Goal: Communication & Community: Answer question/provide support

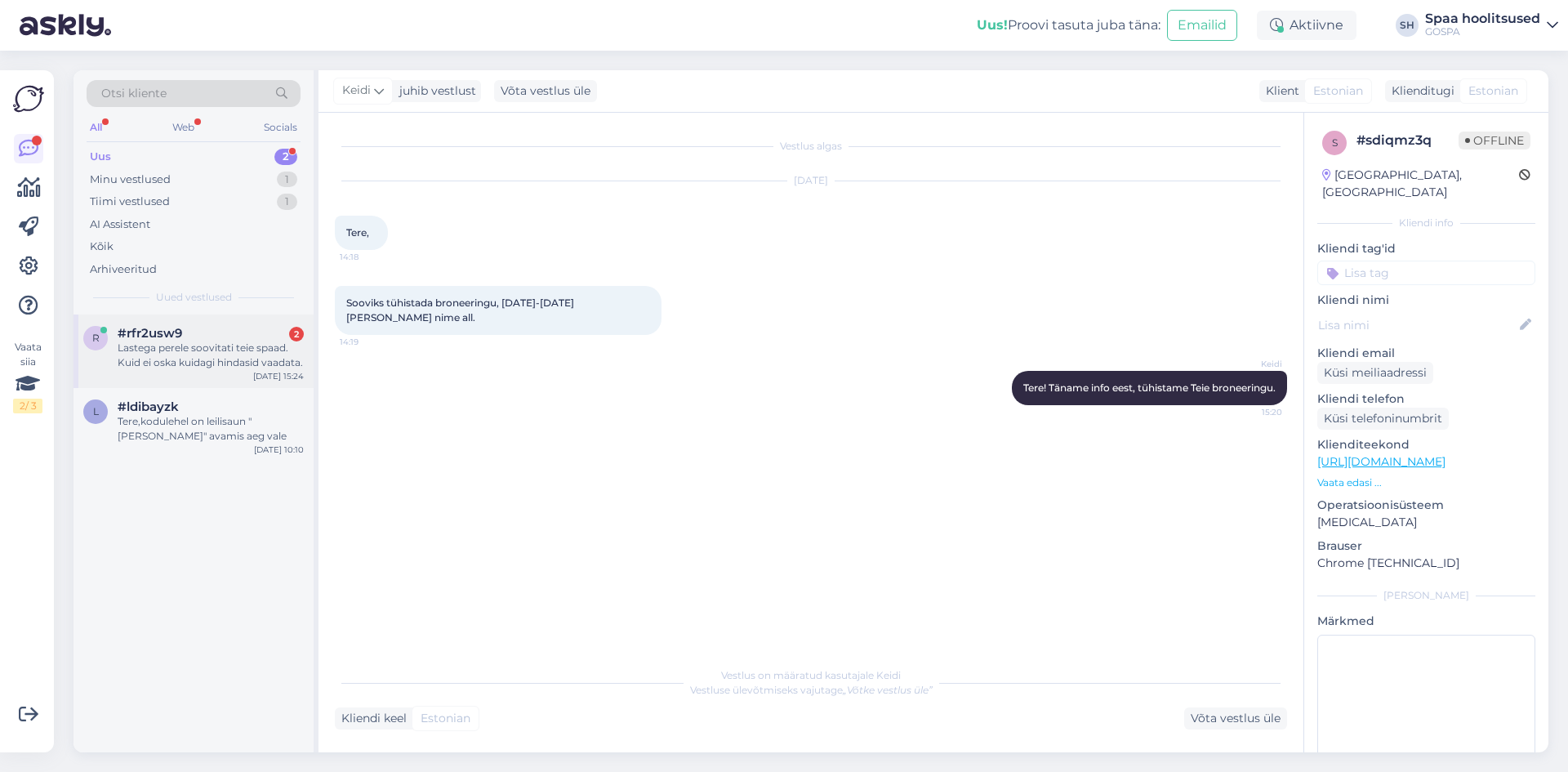
click at [179, 334] on span "#rfr2usw9" at bounding box center [150, 333] width 65 height 14
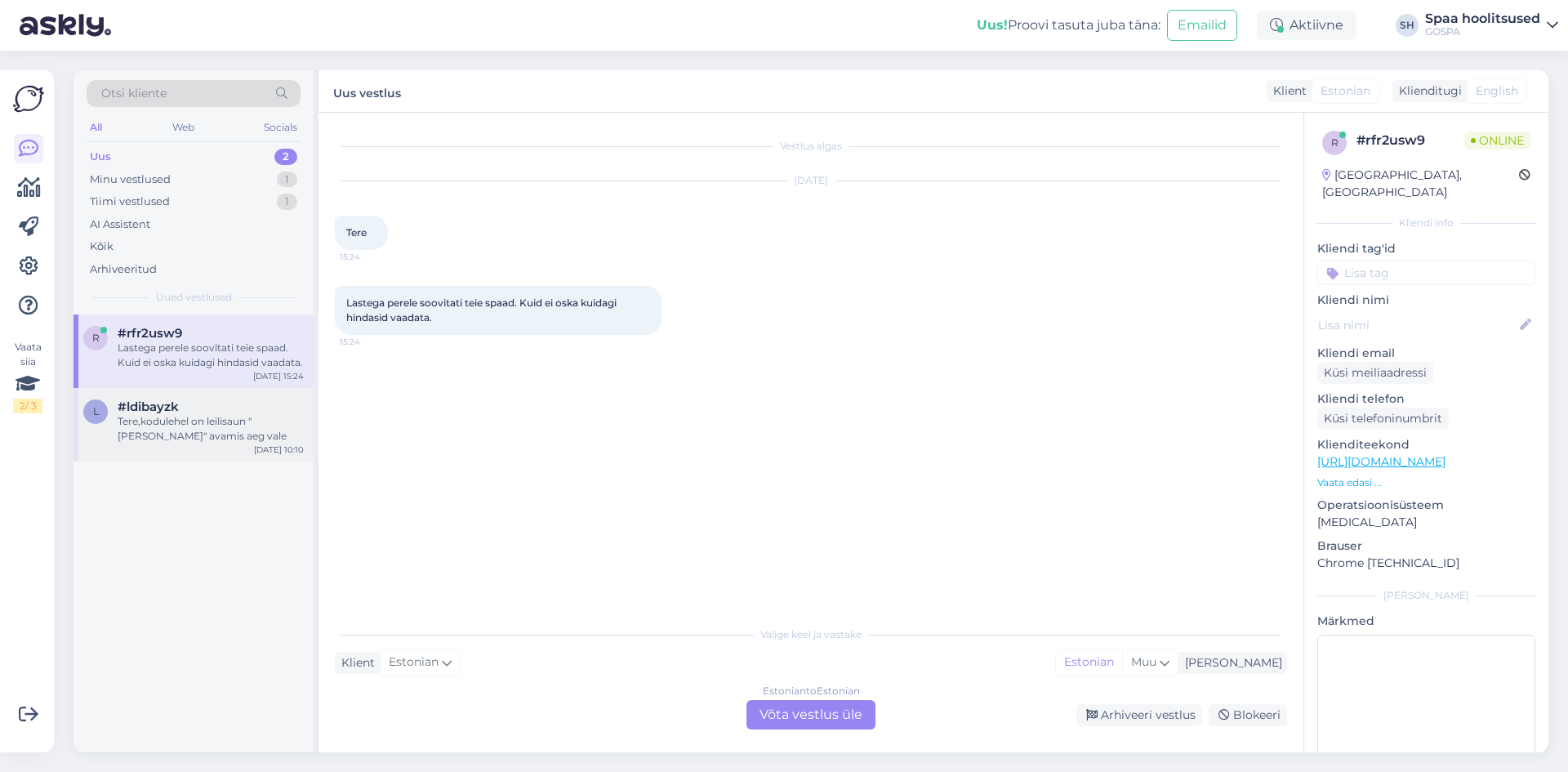
click at [152, 440] on div "Tere,kodulehel on leilisaun "[PERSON_NAME]" avamis aeg vale" at bounding box center [210, 428] width 187 height 30
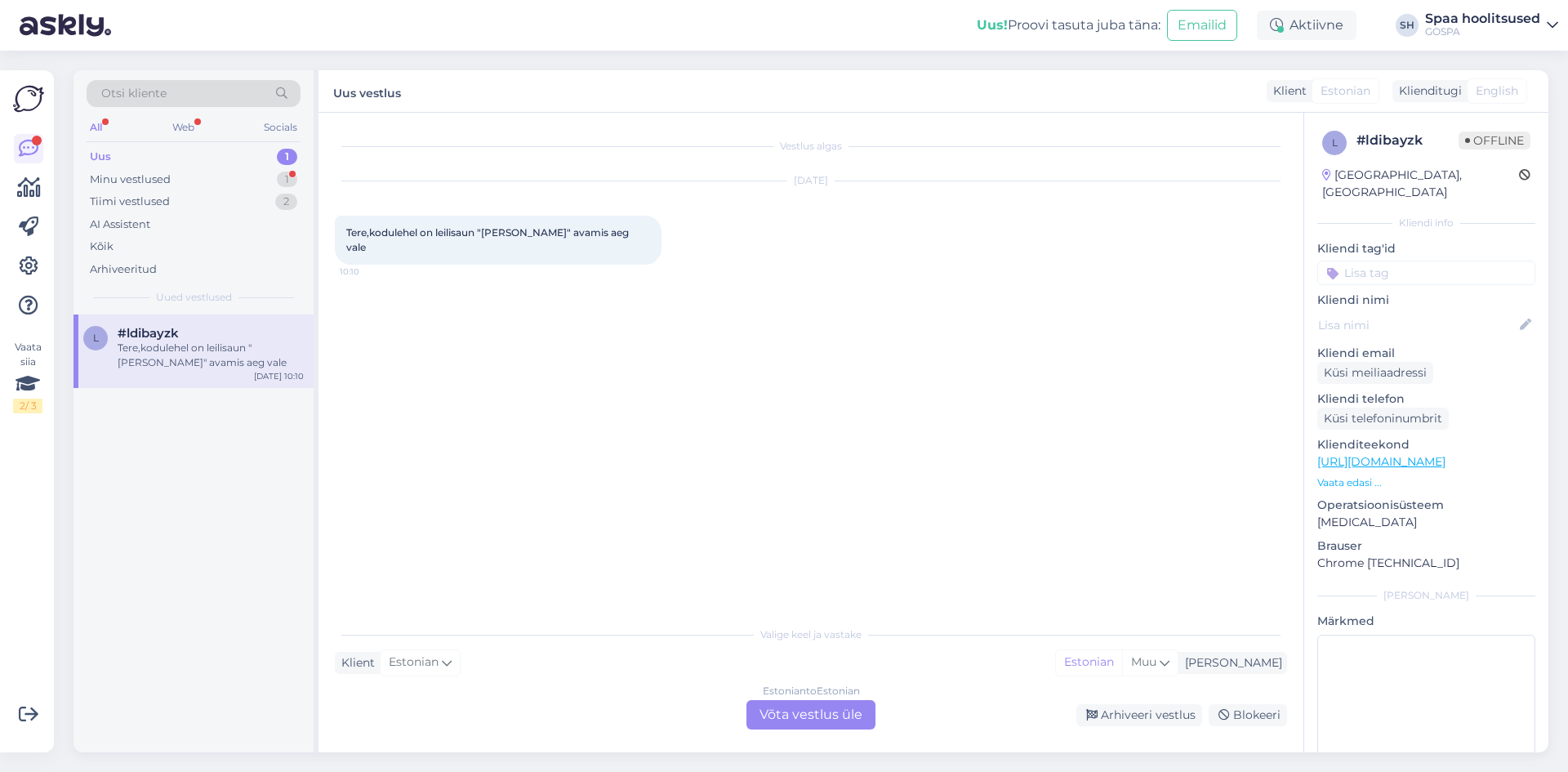
click at [138, 154] on div "Uus 1" at bounding box center [193, 156] width 214 height 23
click at [140, 179] on div "Minu vestlused" at bounding box center [131, 179] width 81 height 16
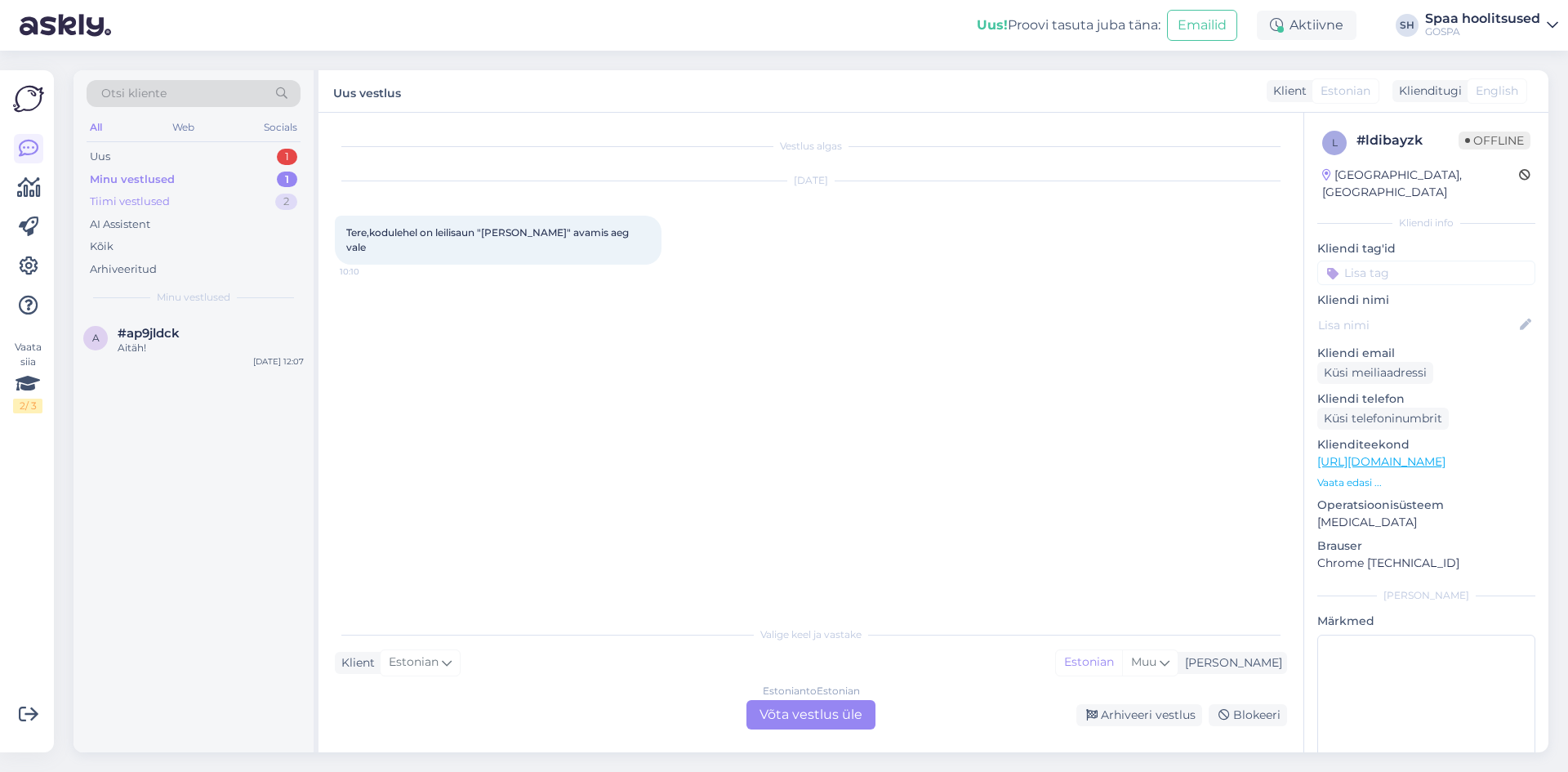
click at [132, 204] on div "Tiimi vestlused" at bounding box center [130, 202] width 80 height 16
click at [117, 154] on div "Uus 1" at bounding box center [193, 156] width 214 height 23
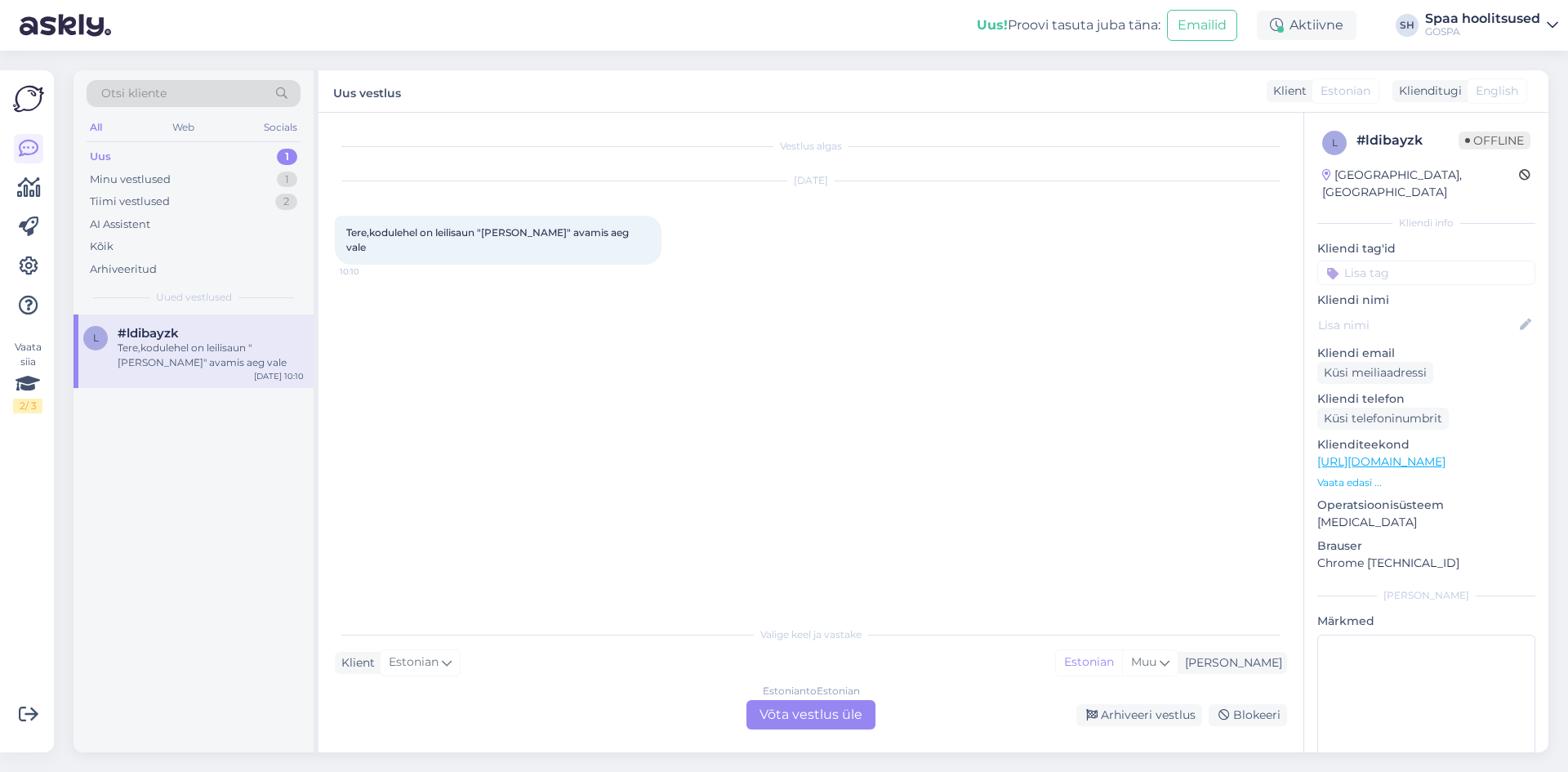
click at [103, 145] on div "Uus 1" at bounding box center [193, 156] width 214 height 23
click at [206, 354] on div "Tere,kodulehel on leilisaun "[PERSON_NAME]" avamis aeg vale" at bounding box center [210, 355] width 187 height 30
click at [169, 179] on div "Minu vestlused" at bounding box center [131, 179] width 81 height 16
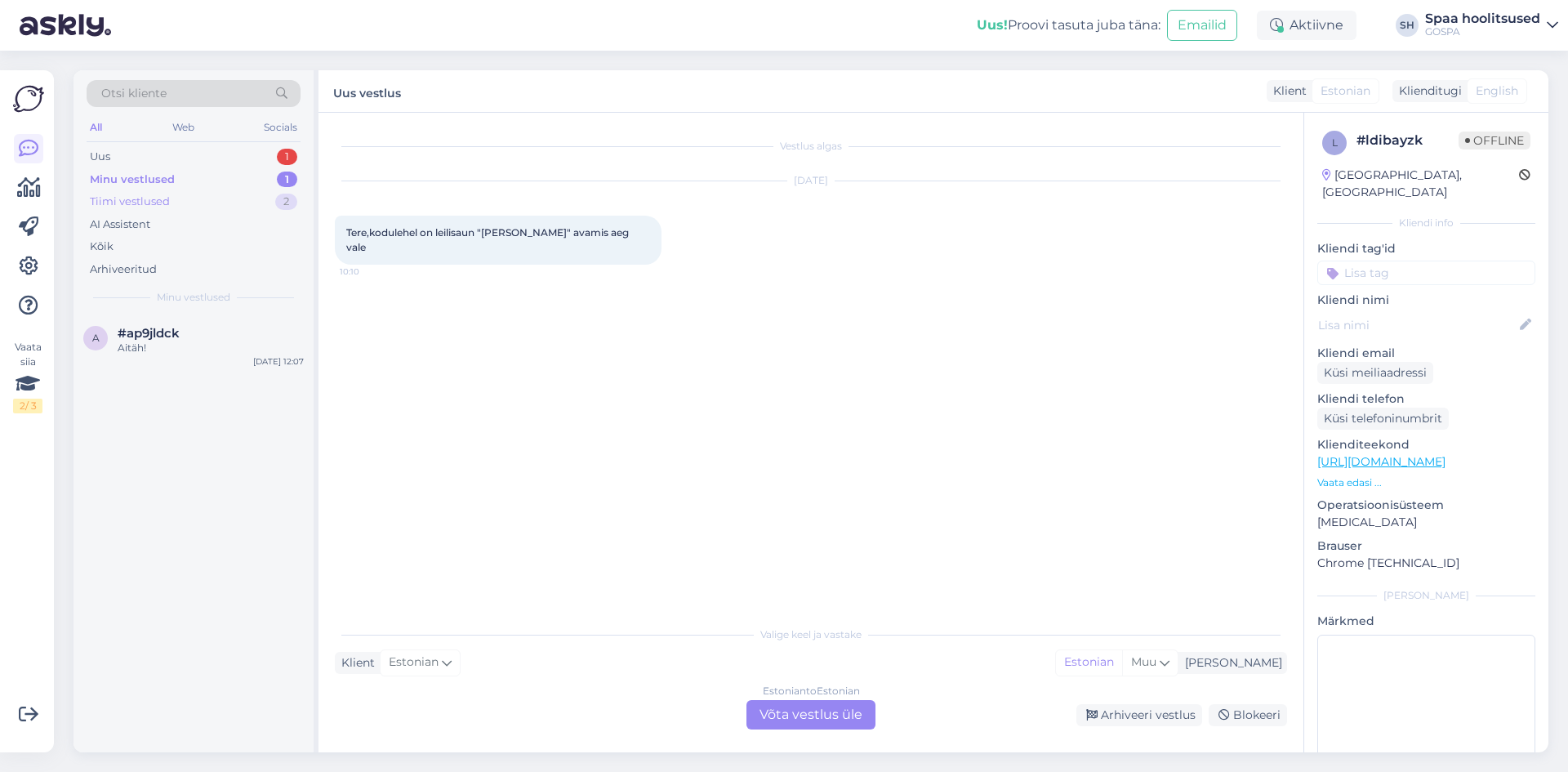
click at [160, 202] on div "Tiimi vestlused" at bounding box center [130, 202] width 80 height 16
click at [251, 353] on div "[PERSON_NAME] on 1,4m sügavad, täpsem info meie kodulehel [URL][DOMAIN_NAME]" at bounding box center [210, 355] width 187 height 30
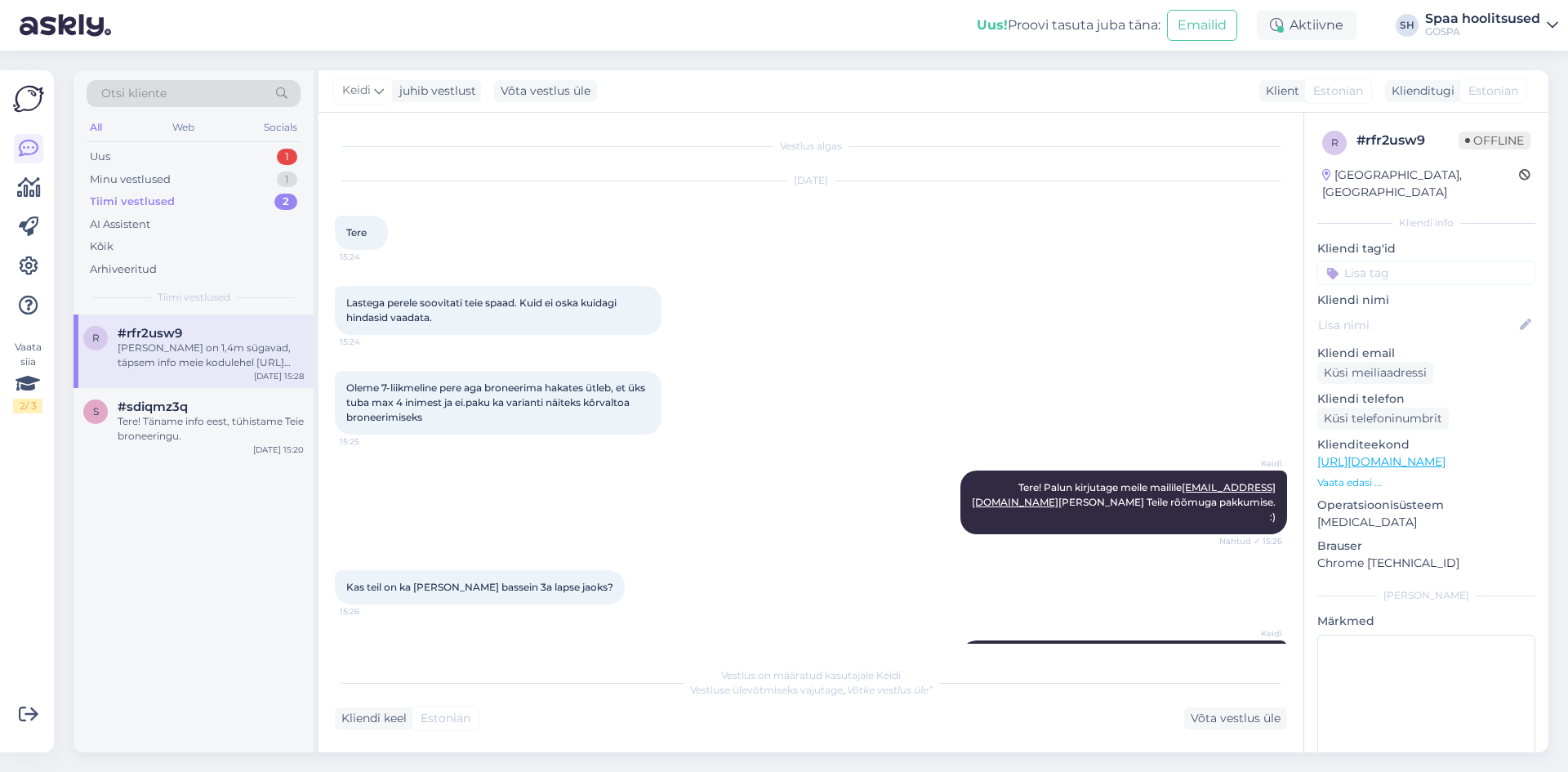
scroll to position [49, 0]
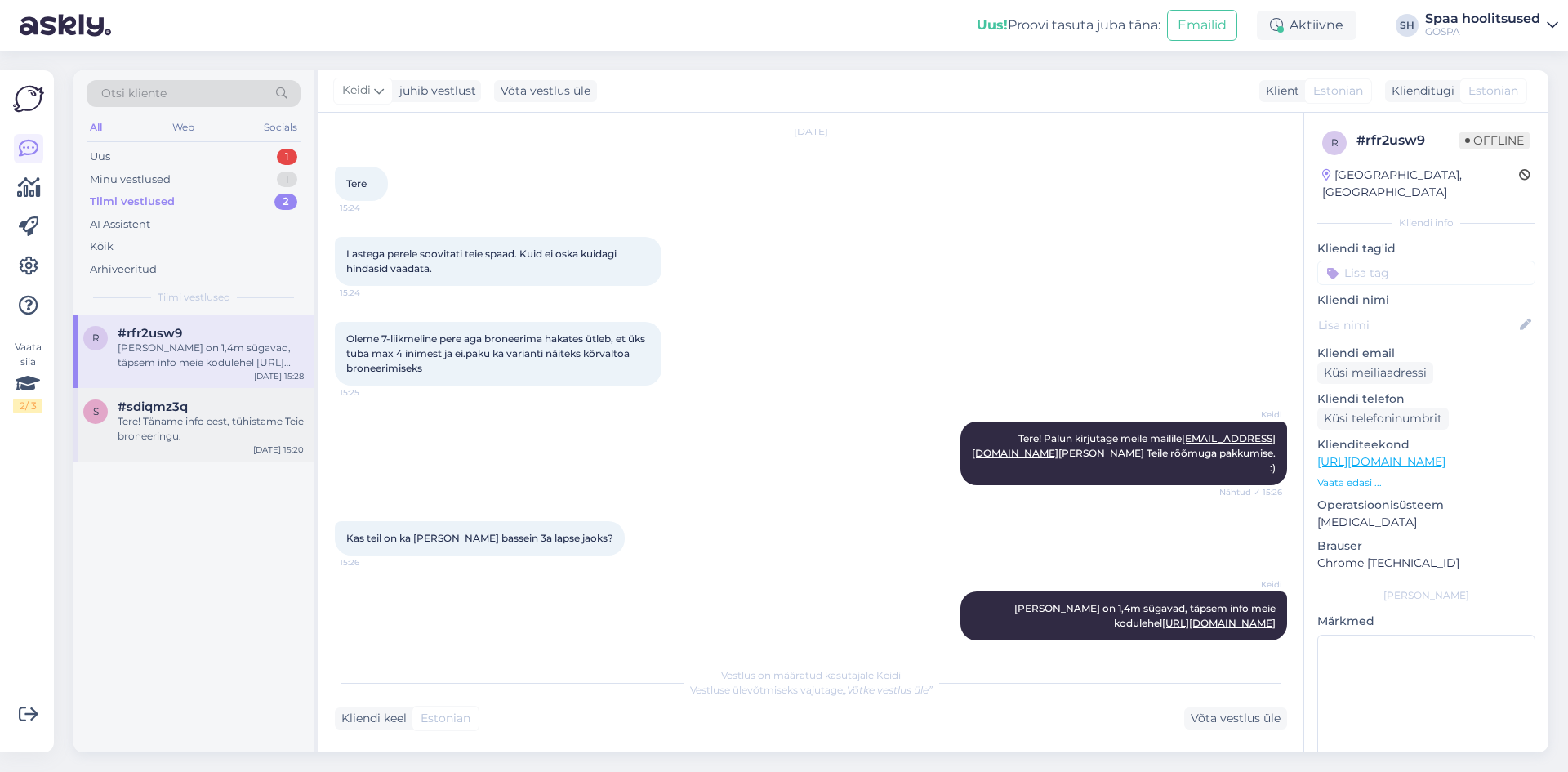
click at [211, 430] on div "Tere! Täname info eest, tühistame Teie broneeringu." at bounding box center [210, 428] width 187 height 30
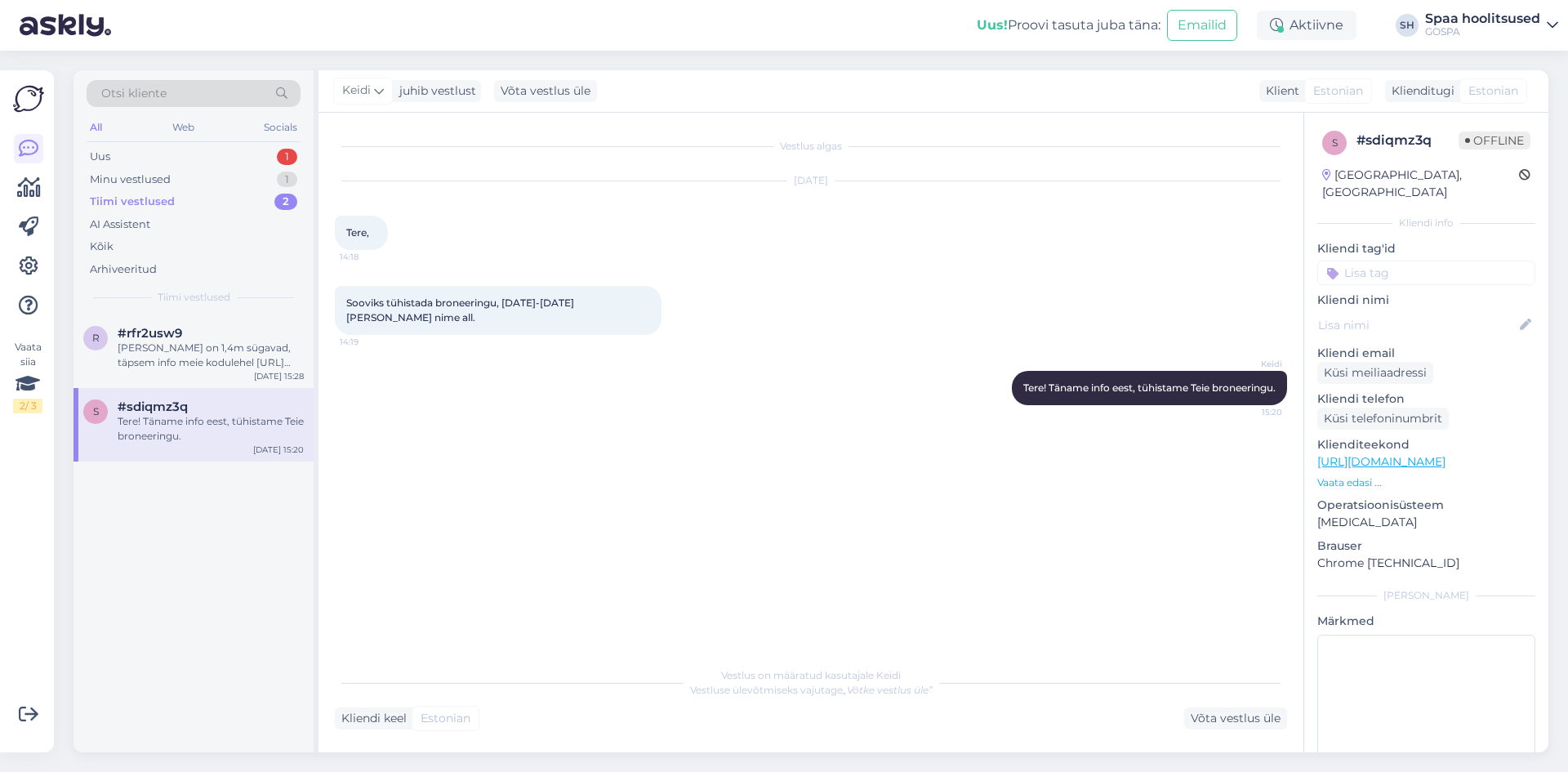
scroll to position [0, 0]
click at [109, 202] on div "Tiimi vestlused" at bounding box center [133, 202] width 85 height 16
click at [112, 181] on div "Minu vestlused" at bounding box center [131, 179] width 81 height 16
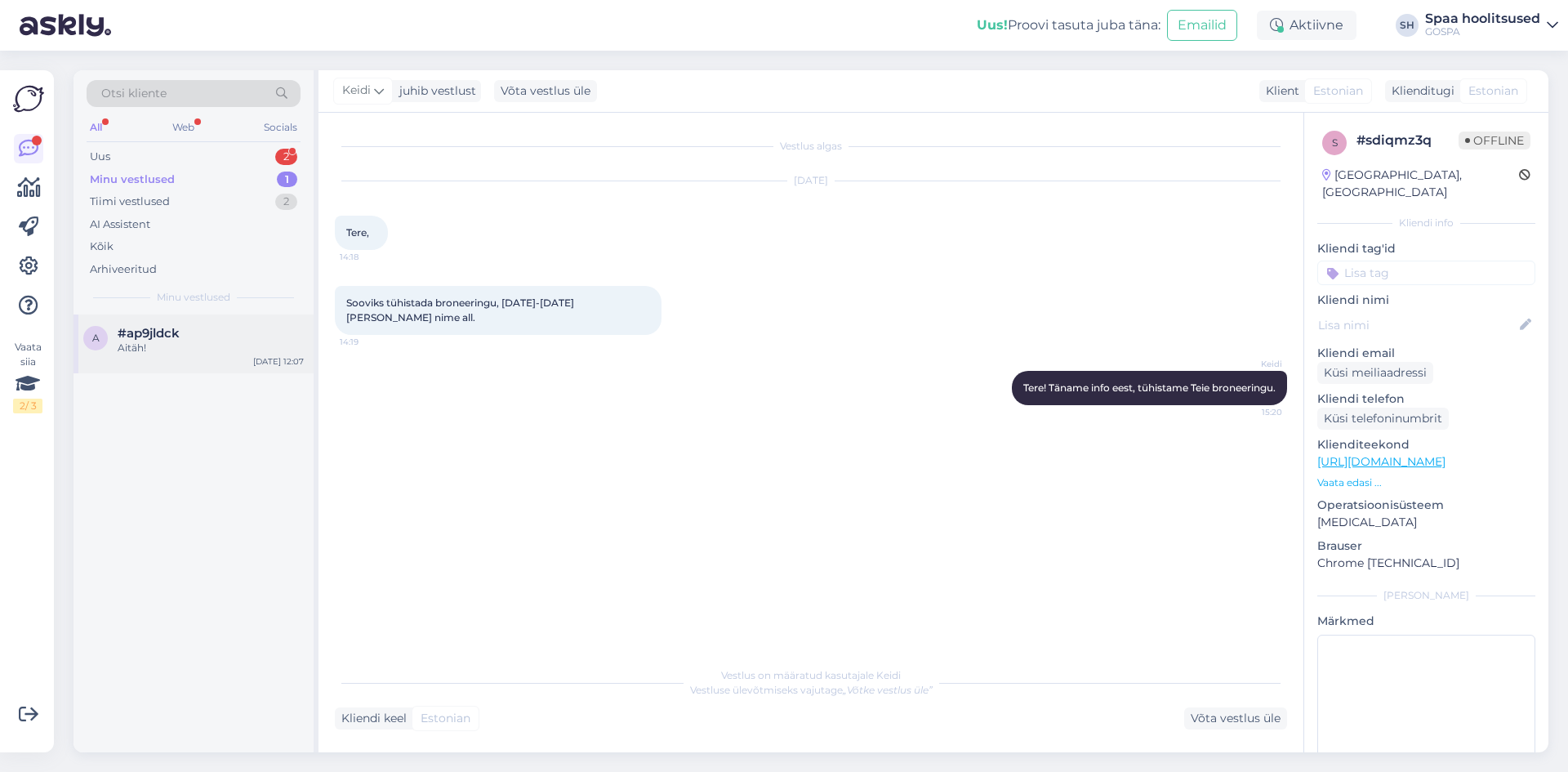
click at [183, 345] on div "Aitäh!" at bounding box center [210, 348] width 187 height 14
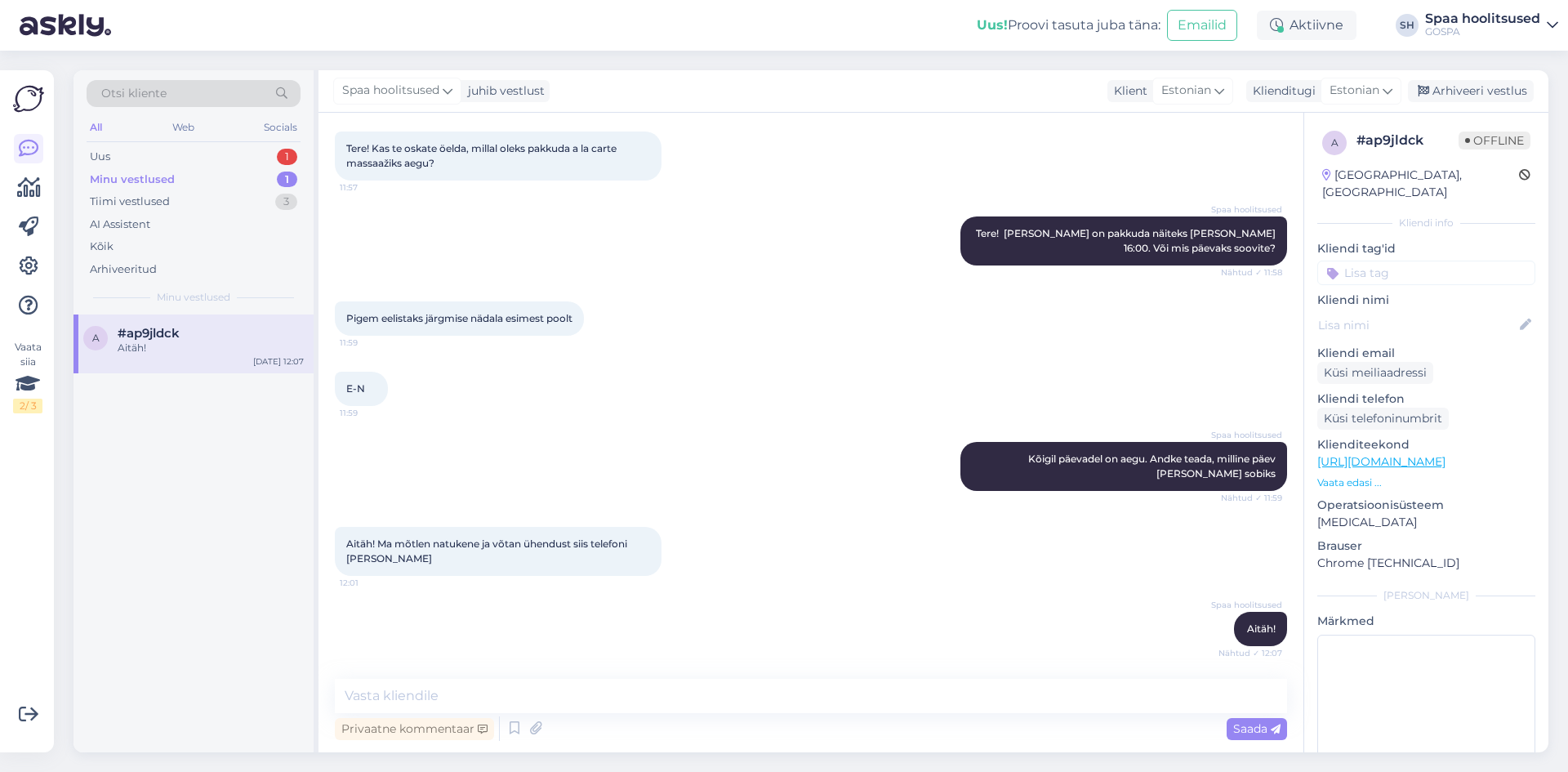
click at [204, 346] on div "Aitäh!" at bounding box center [210, 348] width 187 height 14
click at [1479, 90] on div "Arhiveeri vestlus" at bounding box center [1472, 91] width 126 height 22
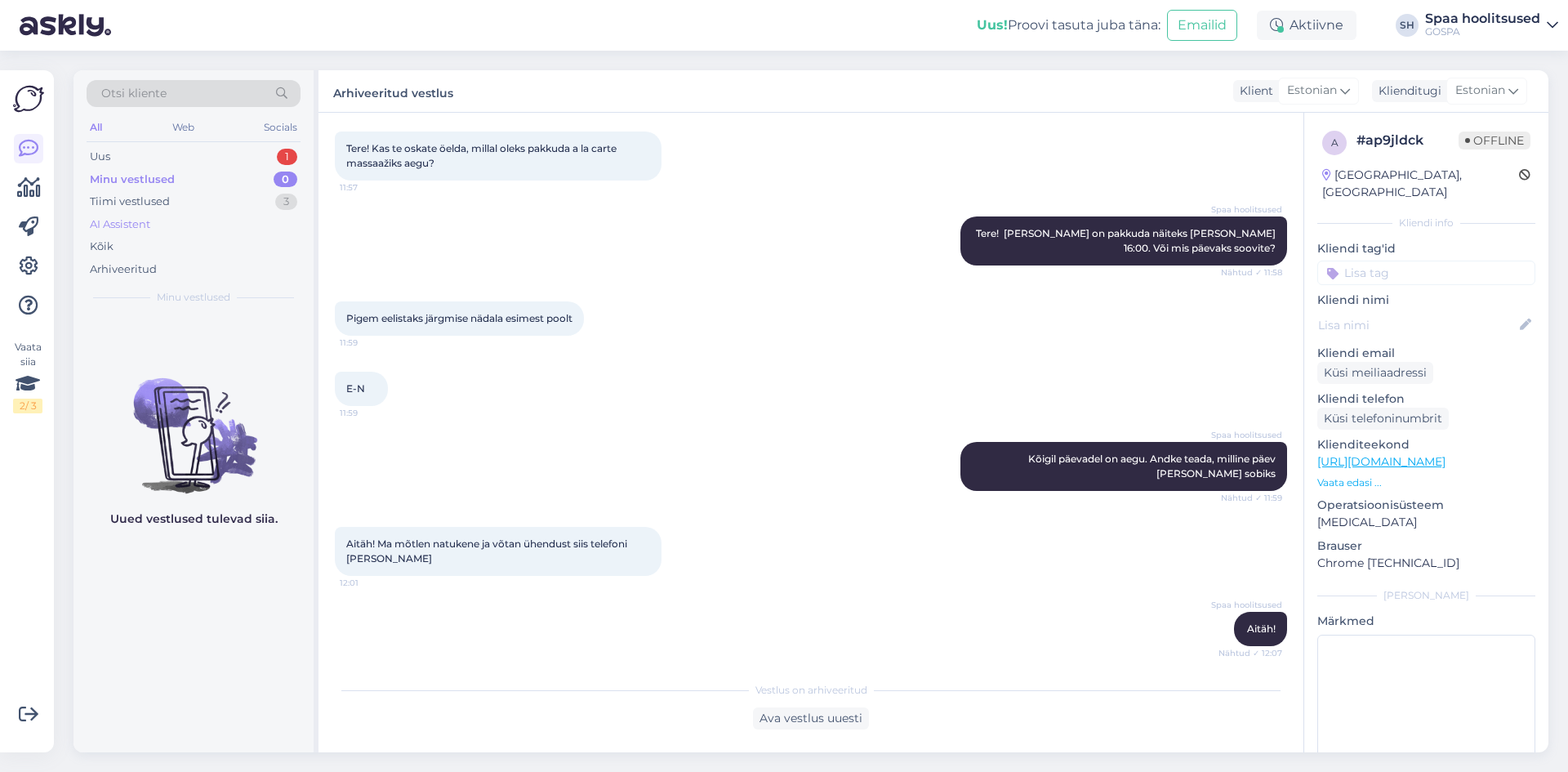
click at [131, 217] on div "AI Assistent" at bounding box center [120, 225] width 60 height 16
click at [134, 207] on div "Tiimi vestlused" at bounding box center [130, 202] width 80 height 16
